Goal: Task Accomplishment & Management: Use online tool/utility

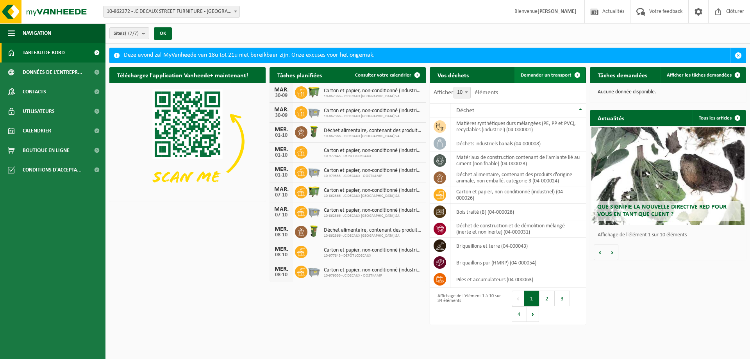
click at [545, 74] on span "Demander un transport" at bounding box center [546, 75] width 51 height 5
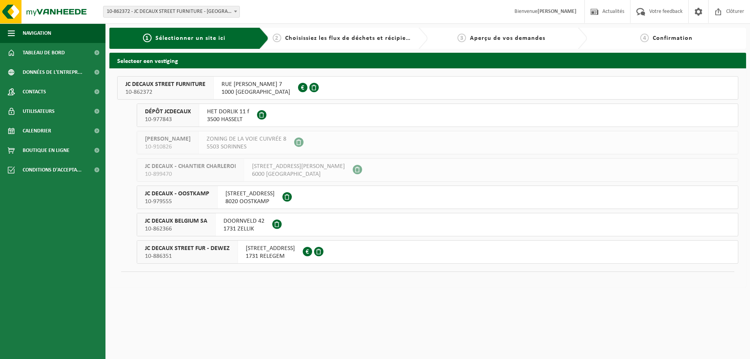
click at [169, 253] on span "10-886351" at bounding box center [187, 256] width 85 height 8
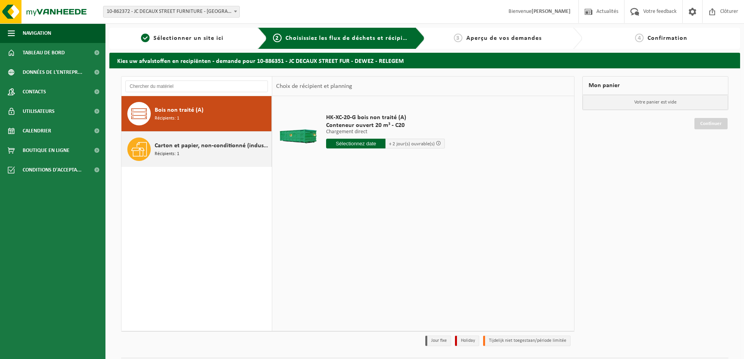
click at [199, 158] on div "Carton et papier, non-conditionné (industriel) Récipients: 1" at bounding box center [212, 148] width 115 height 23
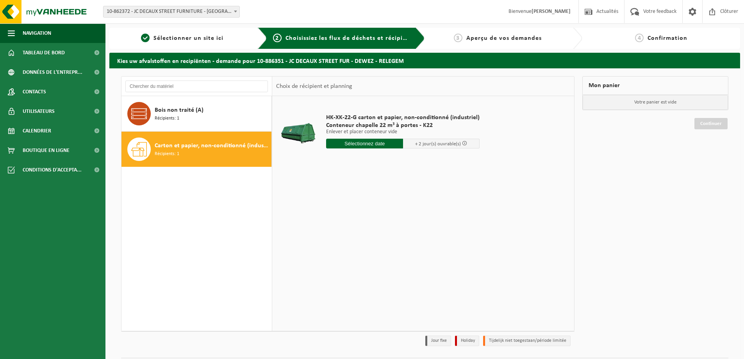
click at [357, 144] on input "text" at bounding box center [364, 144] width 77 height 10
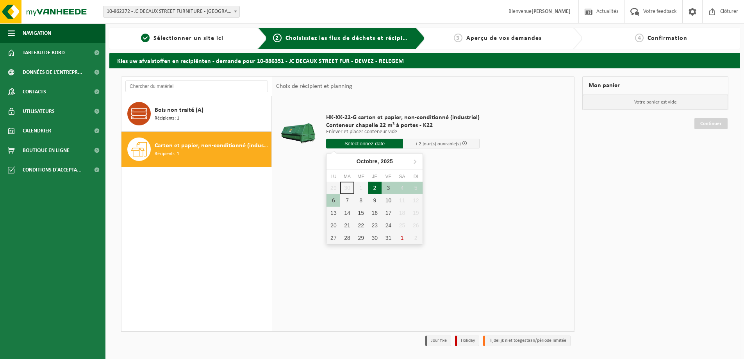
click at [374, 188] on div "2" at bounding box center [375, 188] width 14 height 12
type input "à partir de 2025-10-02"
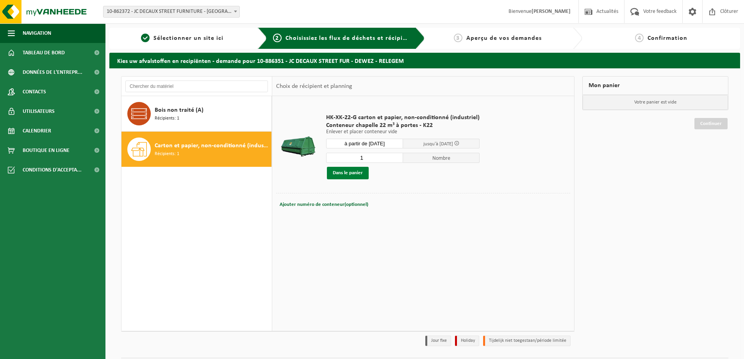
click at [355, 171] on button "Dans le panier" at bounding box center [348, 173] width 42 height 12
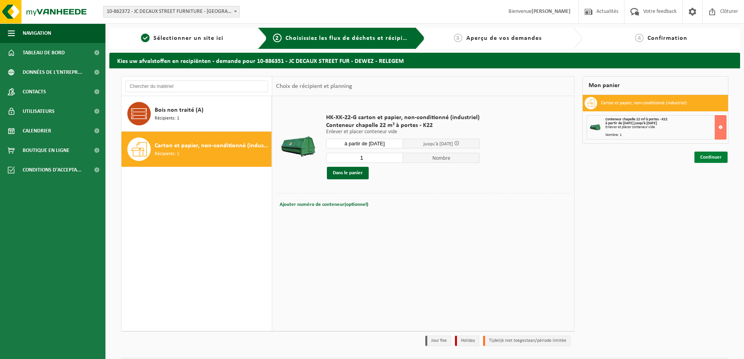
click at [717, 162] on link "Continuer" at bounding box center [710, 157] width 33 height 11
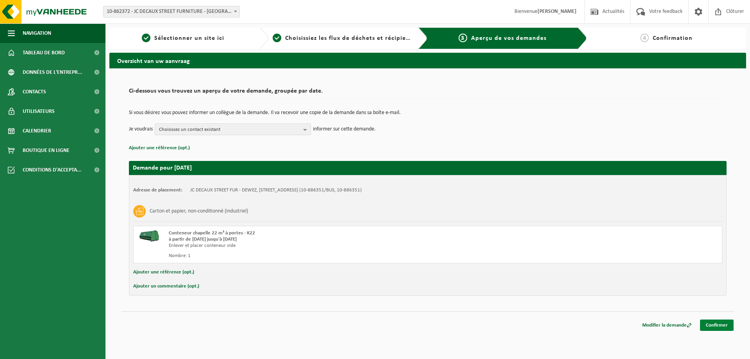
click at [718, 325] on link "Confirmer" at bounding box center [717, 324] width 34 height 11
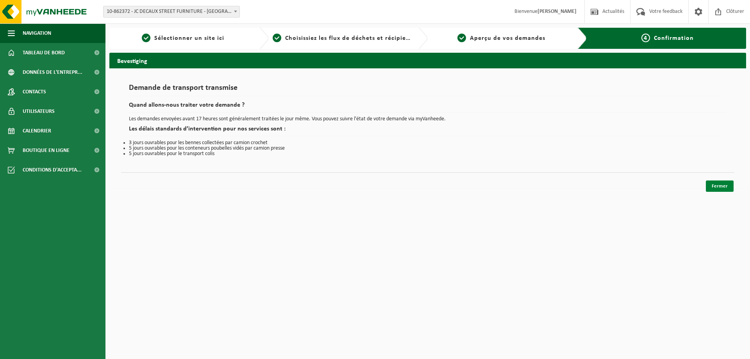
click at [720, 182] on link "Fermer" at bounding box center [720, 185] width 28 height 11
